Goal: Transaction & Acquisition: Book appointment/travel/reservation

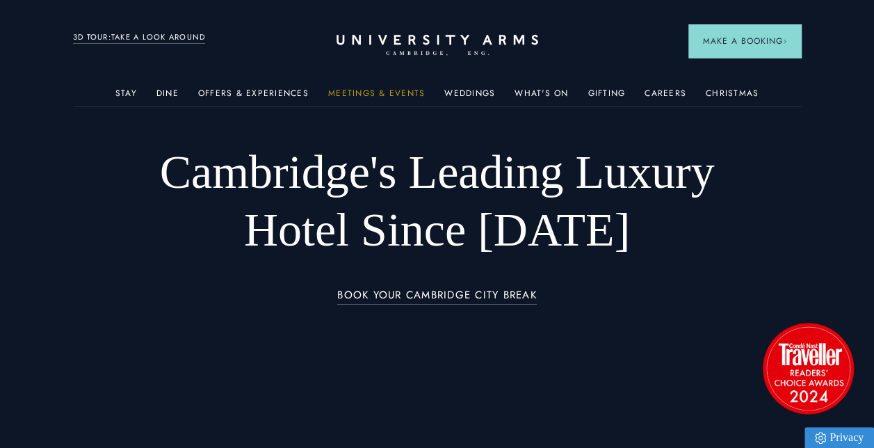
click at [373, 93] on link "Meetings & Events" at bounding box center [376, 97] width 97 height 18
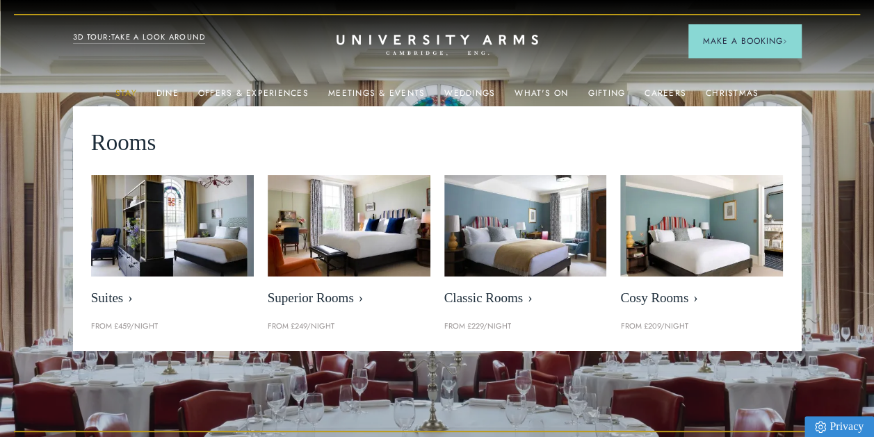
click at [133, 90] on link "Stay" at bounding box center [126, 97] width 22 height 18
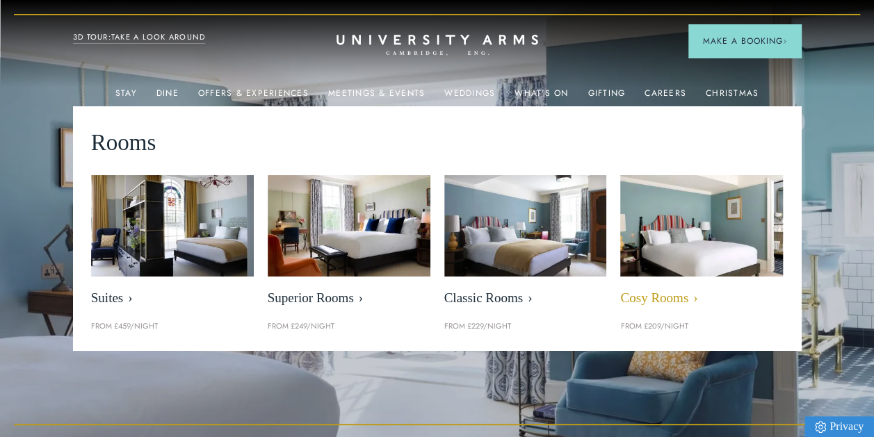
click at [671, 282] on link "Cosy Rooms" at bounding box center [701, 244] width 163 height 138
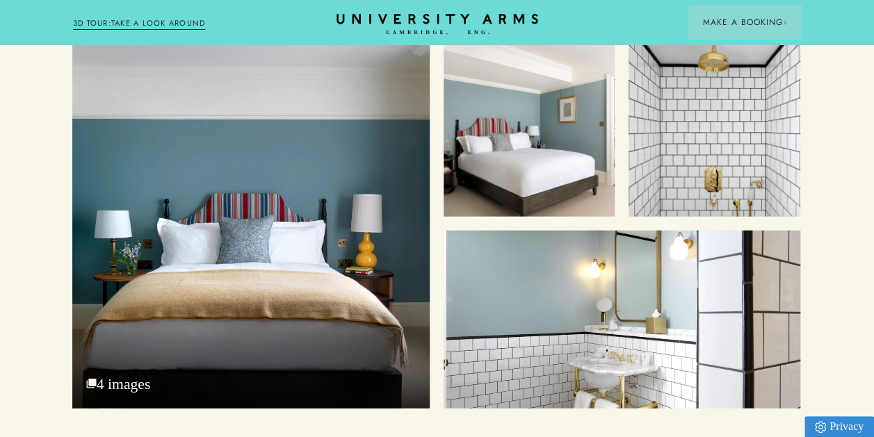
scroll to position [1483, 10]
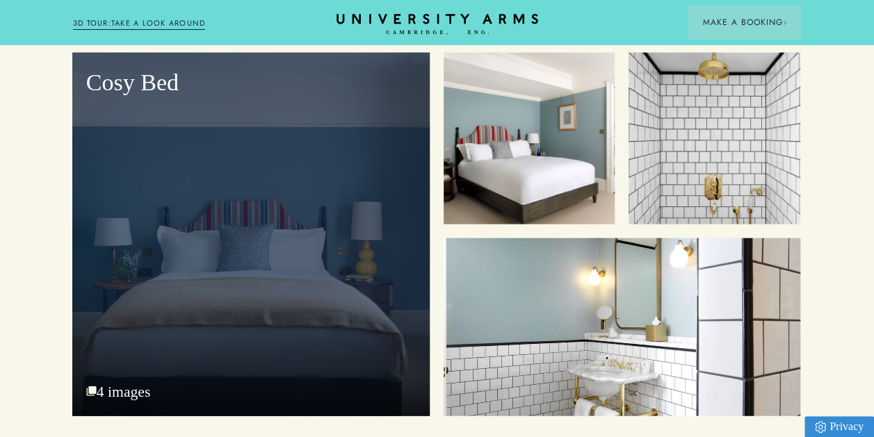
click at [283, 332] on div "Cosy Bed 4 images" at bounding box center [250, 235] width 357 height 364
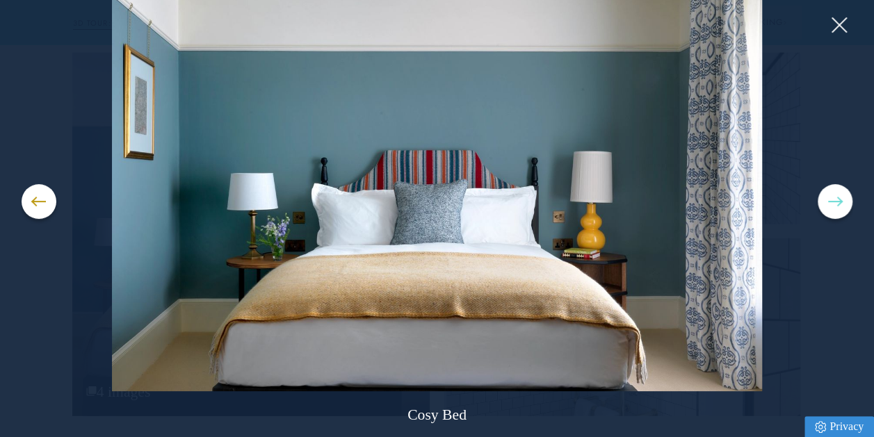
click at [833, 193] on button at bounding box center [834, 201] width 35 height 35
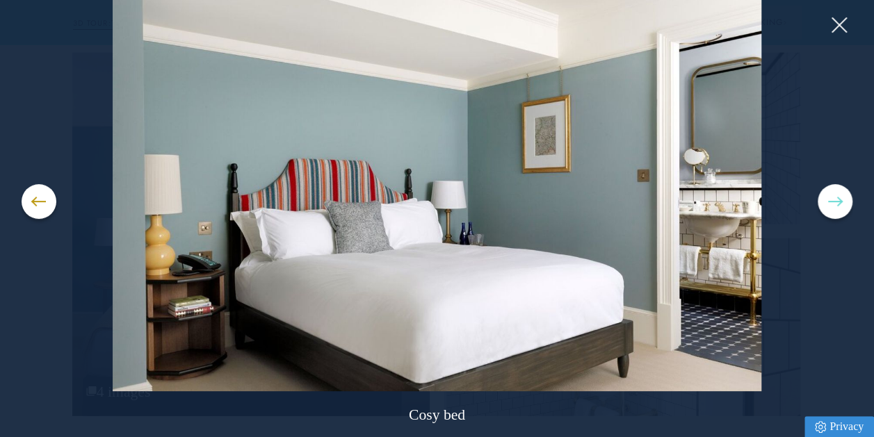
click at [833, 193] on button at bounding box center [834, 201] width 35 height 35
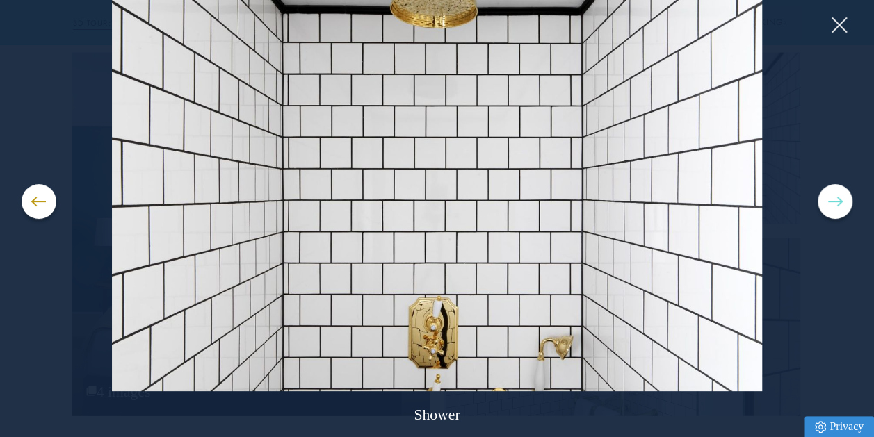
click at [833, 193] on button at bounding box center [834, 201] width 35 height 35
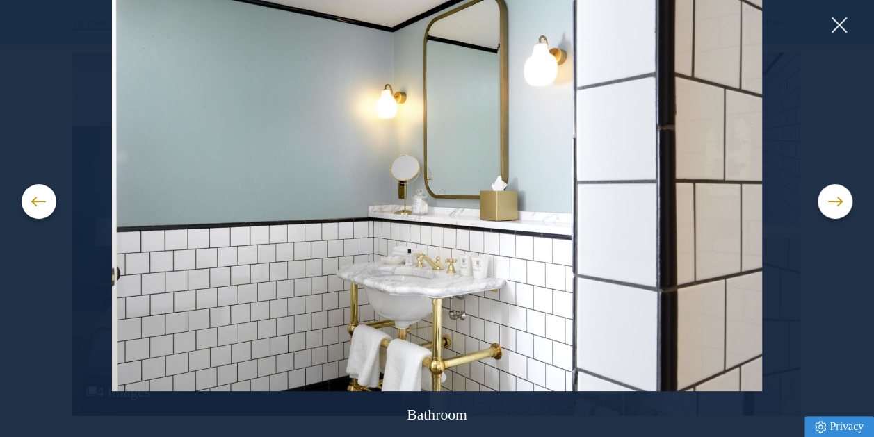
click at [811, 255] on img at bounding box center [437, 194] width 830 height 393
click at [846, 32] on button at bounding box center [838, 25] width 21 height 21
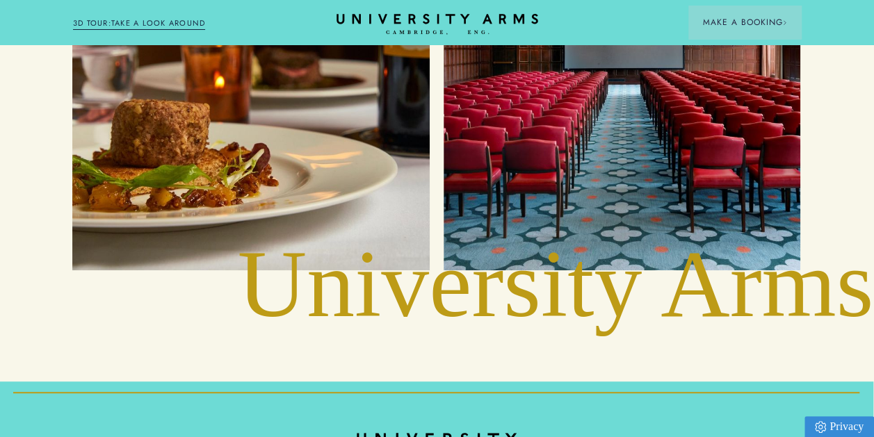
scroll to position [2834, 10]
